Goal: Task Accomplishment & Management: Use online tool/utility

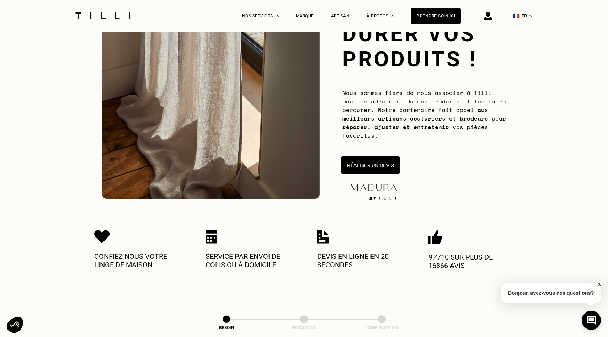
click at [384, 168] on button "Réaliser un devis" at bounding box center [371, 166] width 58 height 18
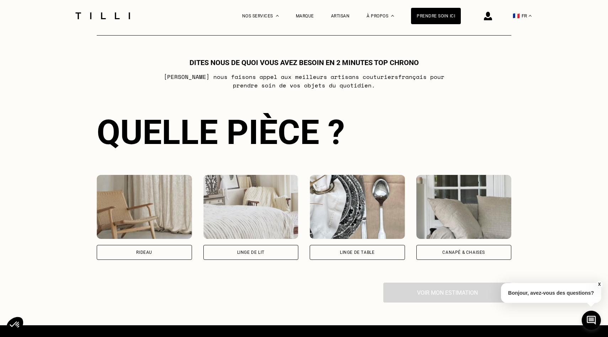
scroll to position [386, 0]
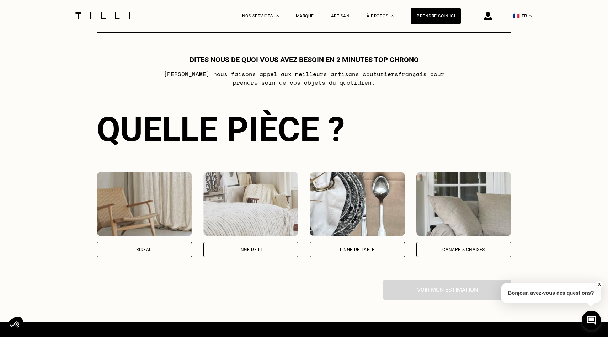
click at [145, 248] on div "Rideau" at bounding box center [144, 250] width 16 height 4
select select "FR"
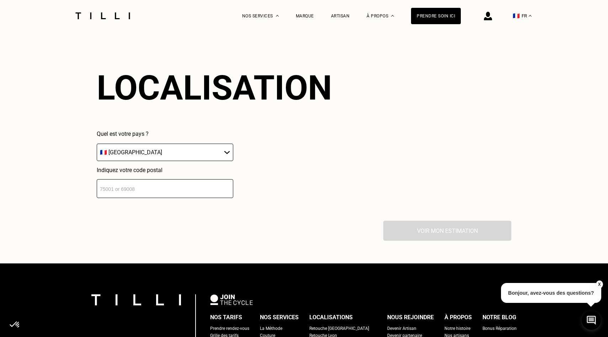
scroll to position [622, 0]
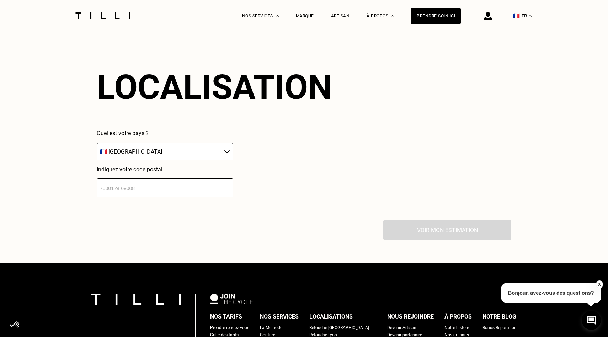
click at [159, 180] on input "number" at bounding box center [165, 188] width 137 height 19
type input "75005"
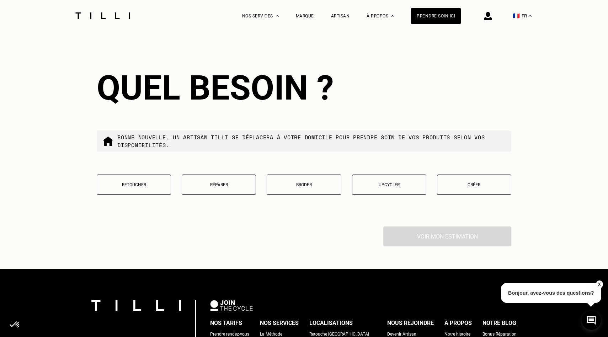
scroll to position [798, 0]
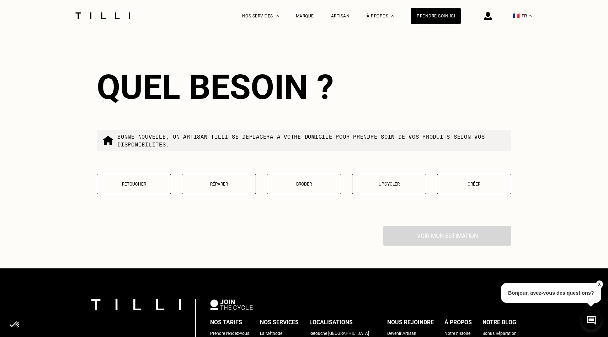
click at [130, 180] on button "Retoucher" at bounding box center [134, 184] width 74 height 20
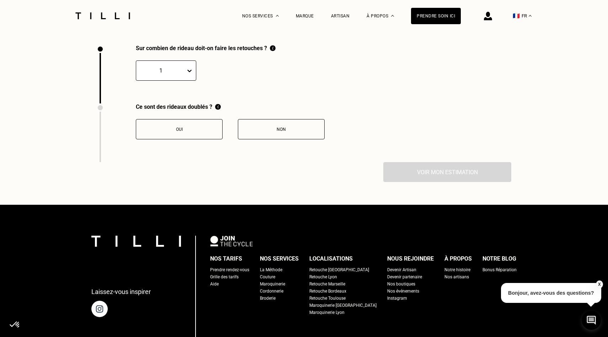
scroll to position [980, 0]
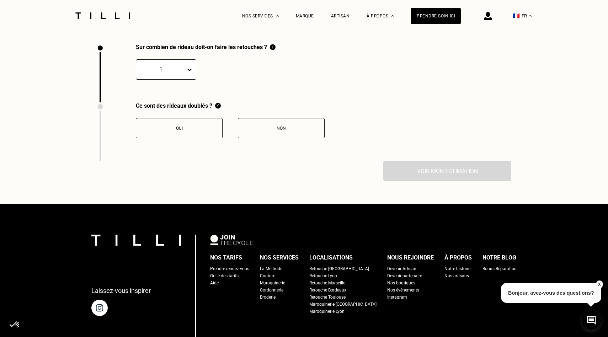
click at [189, 70] on icon at bounding box center [190, 70] width 4 height 2
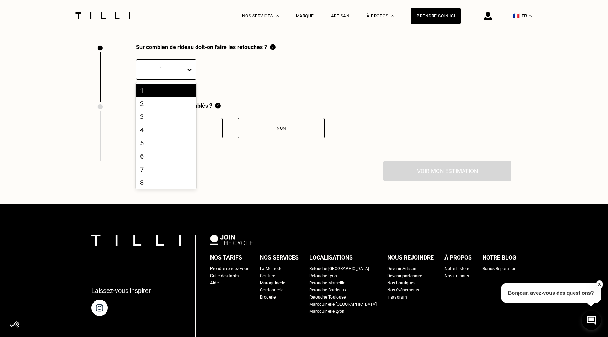
click at [189, 70] on icon at bounding box center [190, 70] width 4 height 2
click at [160, 182] on div "8" at bounding box center [166, 182] width 60 height 13
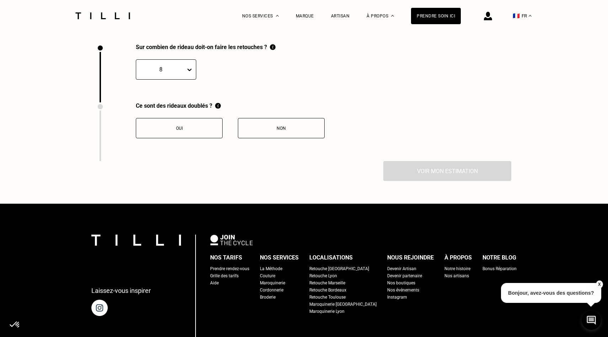
click at [189, 68] on icon at bounding box center [189, 69] width 7 height 7
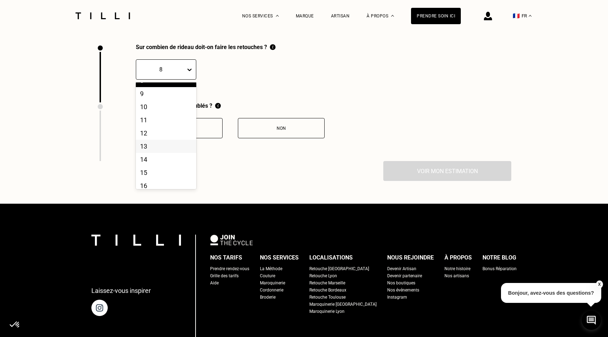
scroll to position [97, 0]
click at [152, 99] on div "9" at bounding box center [166, 98] width 60 height 13
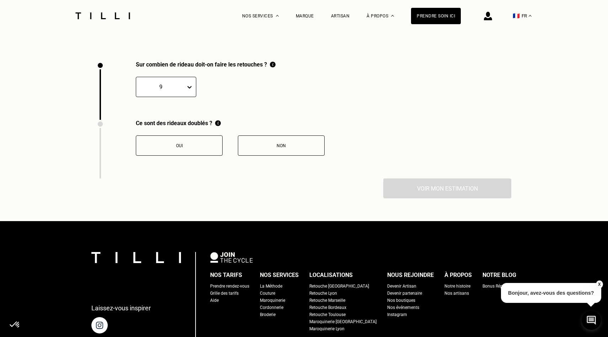
scroll to position [963, 0]
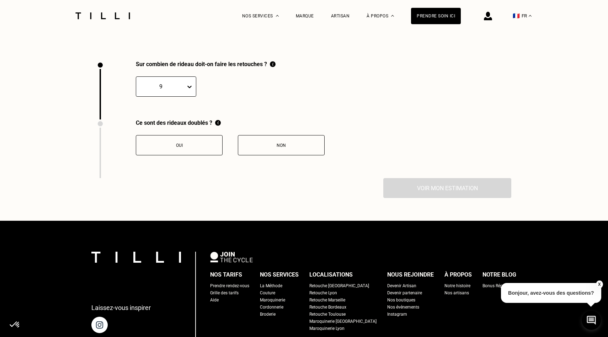
click at [270, 148] on div "Non" at bounding box center [281, 145] width 79 height 5
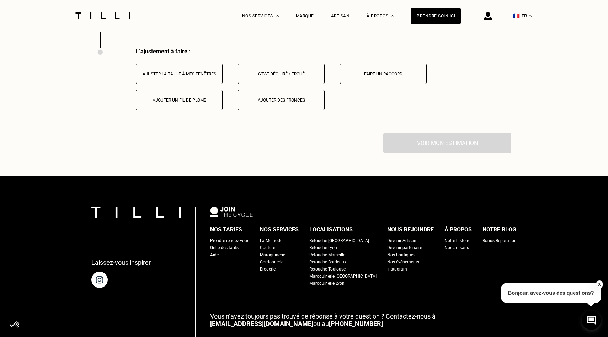
scroll to position [1097, 0]
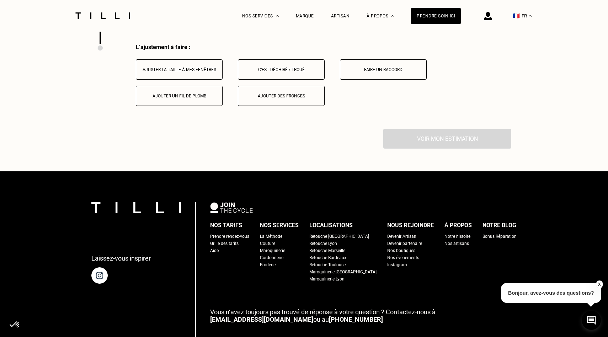
click at [204, 74] on button "Ajuster la taille à mes fenêtres" at bounding box center [179, 69] width 87 height 20
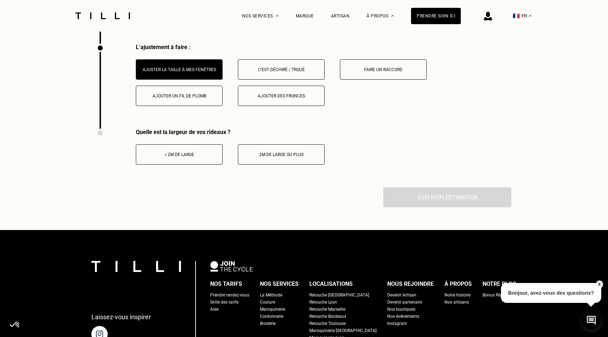
click at [359, 72] on div "Faire un raccord" at bounding box center [383, 69] width 79 height 5
click at [194, 159] on button "< 2m de large" at bounding box center [179, 154] width 87 height 20
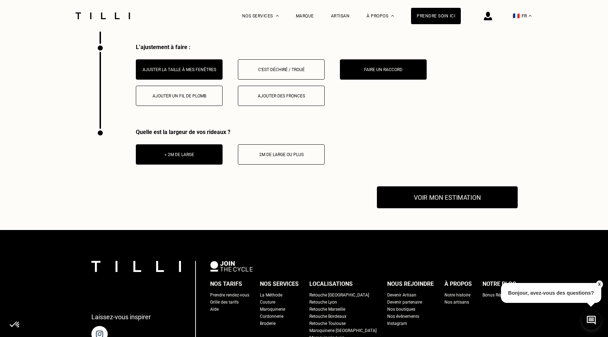
click at [449, 201] on button "Voir mon estimation" at bounding box center [447, 197] width 141 height 22
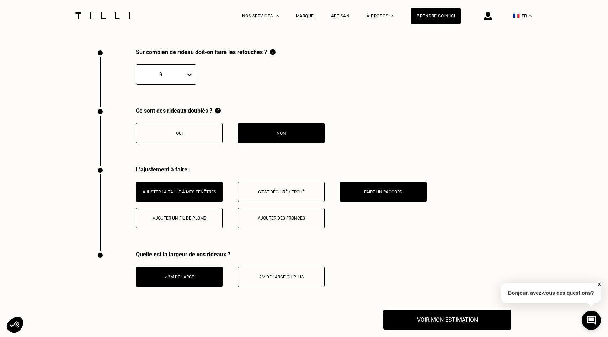
scroll to position [976, 0]
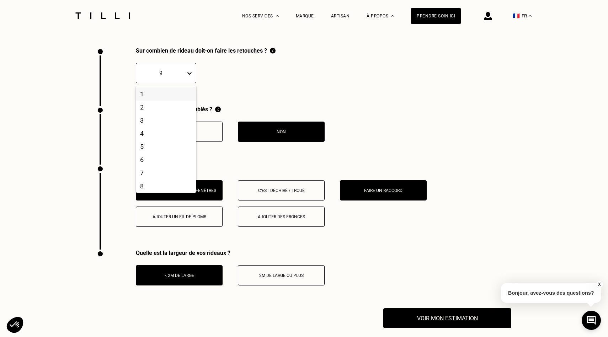
click at [191, 75] on icon at bounding box center [189, 73] width 7 height 7
click at [166, 157] on div "6" at bounding box center [166, 158] width 60 height 13
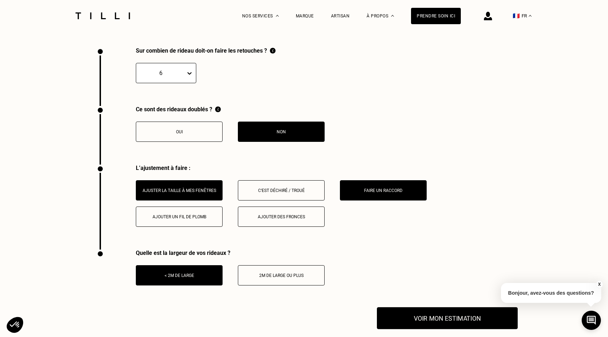
click at [460, 318] on button "Voir mon estimation" at bounding box center [447, 318] width 141 height 22
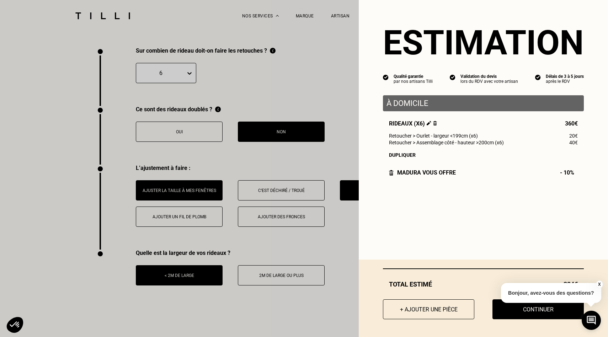
click at [598, 283] on button "X" at bounding box center [599, 285] width 7 height 8
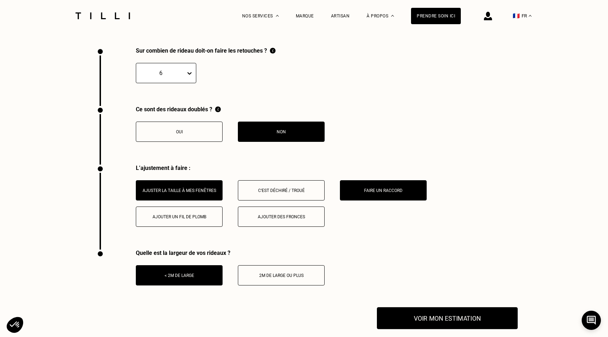
click at [460, 318] on button "Voir mon estimation" at bounding box center [447, 318] width 141 height 22
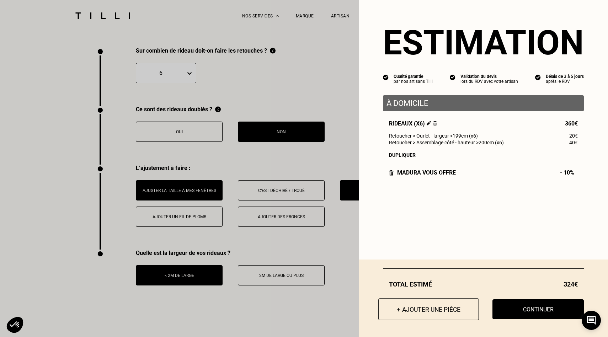
click at [444, 313] on button "+ Ajouter une pièce" at bounding box center [429, 310] width 101 height 22
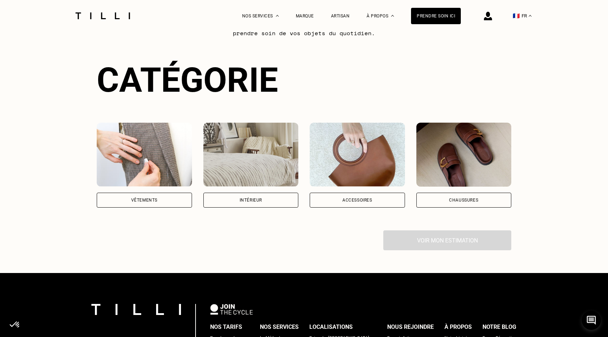
scroll to position [438, 0]
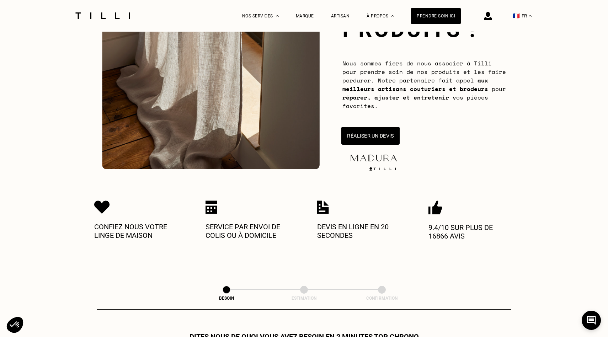
click at [385, 133] on button "Réaliser un devis" at bounding box center [371, 136] width 58 height 18
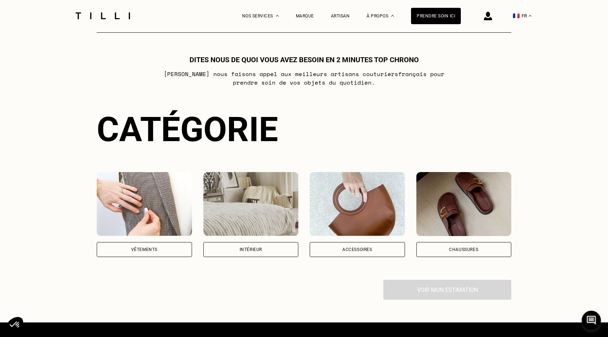
scroll to position [386, 0]
click at [249, 212] on img at bounding box center [251, 204] width 95 height 64
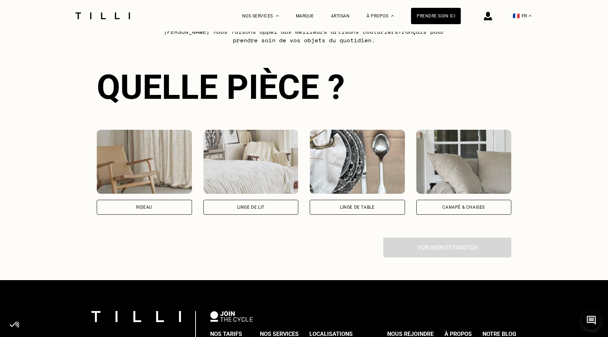
click at [161, 181] on img at bounding box center [144, 162] width 95 height 64
select select "FR"
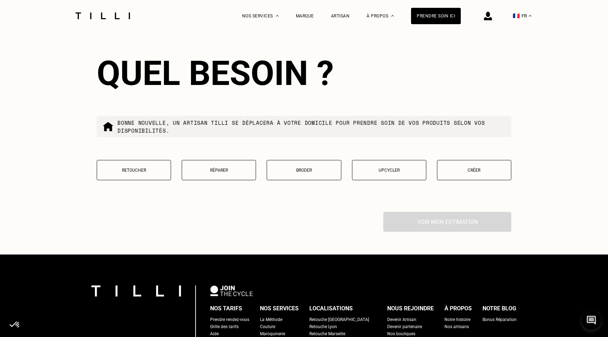
scroll to position [812, 0]
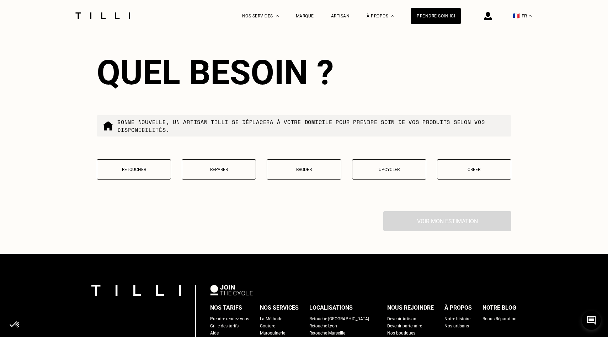
click at [152, 169] on p "Retoucher" at bounding box center [134, 169] width 67 height 5
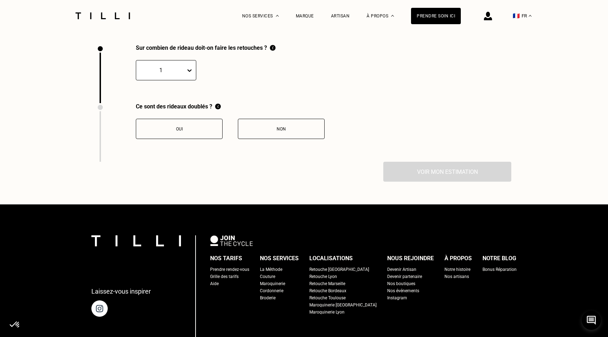
scroll to position [980, 0]
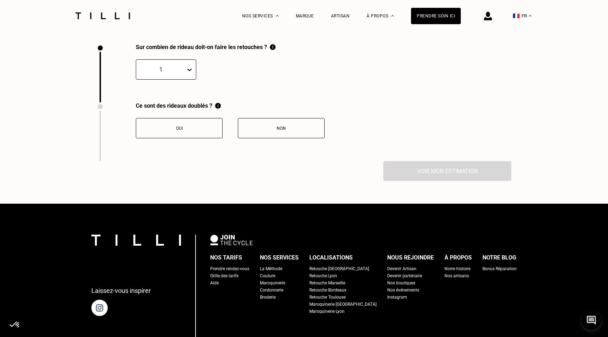
click at [188, 69] on icon at bounding box center [189, 69] width 7 height 7
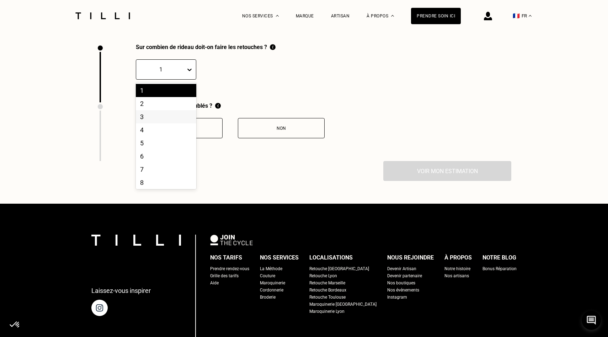
click at [177, 119] on div "3" at bounding box center [166, 116] width 60 height 13
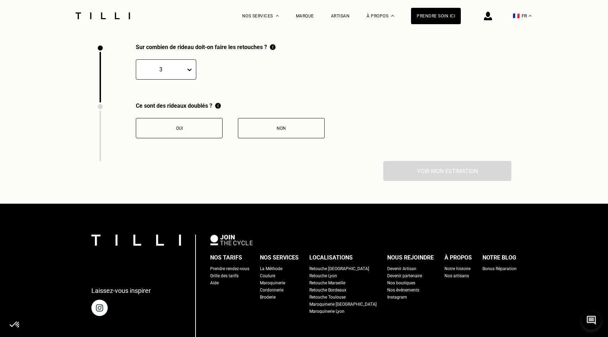
click at [296, 130] on div "Non" at bounding box center [281, 128] width 79 height 5
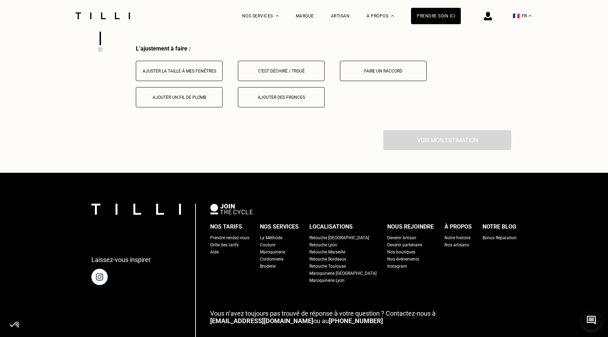
scroll to position [1097, 0]
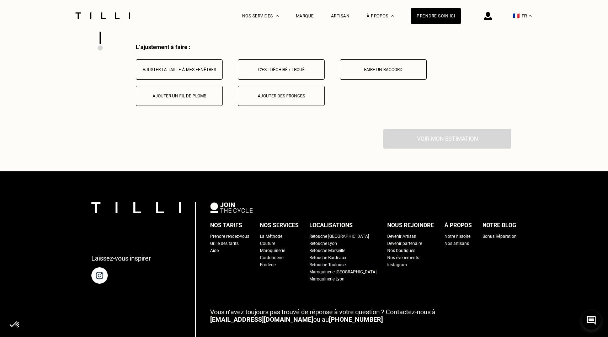
click at [210, 71] on div "Ajuster la taille à mes fenêtres" at bounding box center [179, 69] width 79 height 5
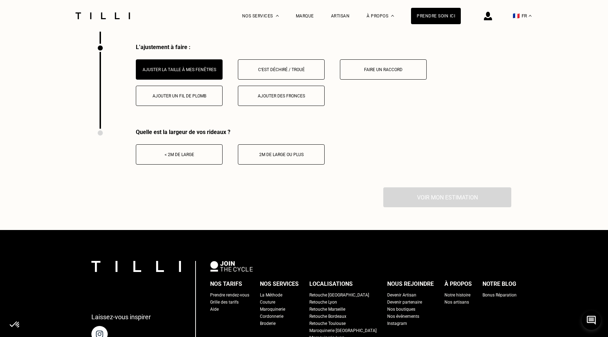
click at [206, 155] on div "< 2m de large" at bounding box center [179, 154] width 79 height 5
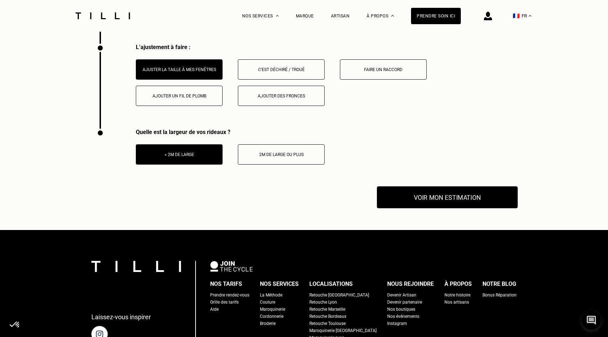
click at [473, 197] on button "Voir mon estimation" at bounding box center [447, 197] width 141 height 22
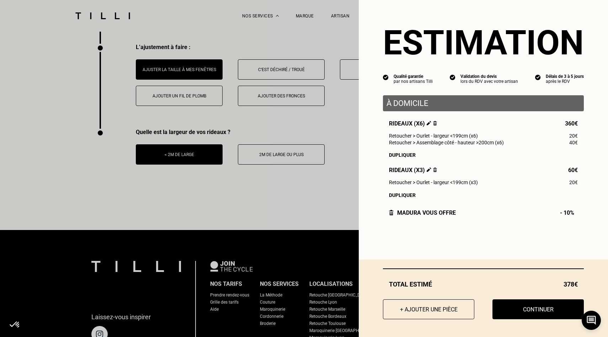
drag, startPoint x: 515, startPoint y: 308, endPoint x: 437, endPoint y: 263, distance: 90.3
click at [515, 308] on button "Continuer" at bounding box center [538, 310] width 91 height 20
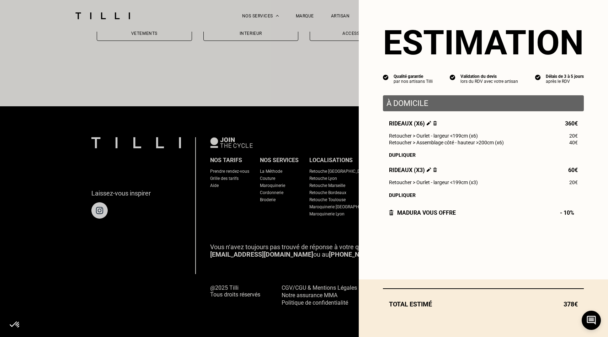
scroll to position [602, 0]
select select "FR"
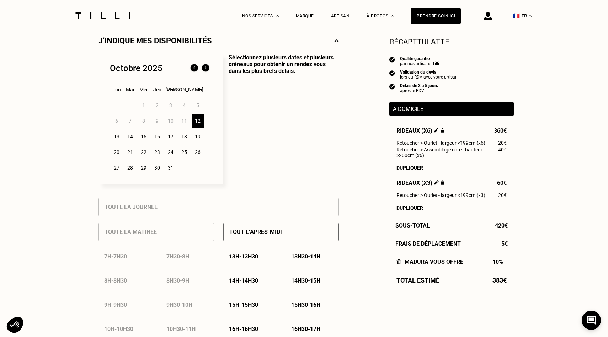
scroll to position [167, 0]
